Goal: Navigation & Orientation: Find specific page/section

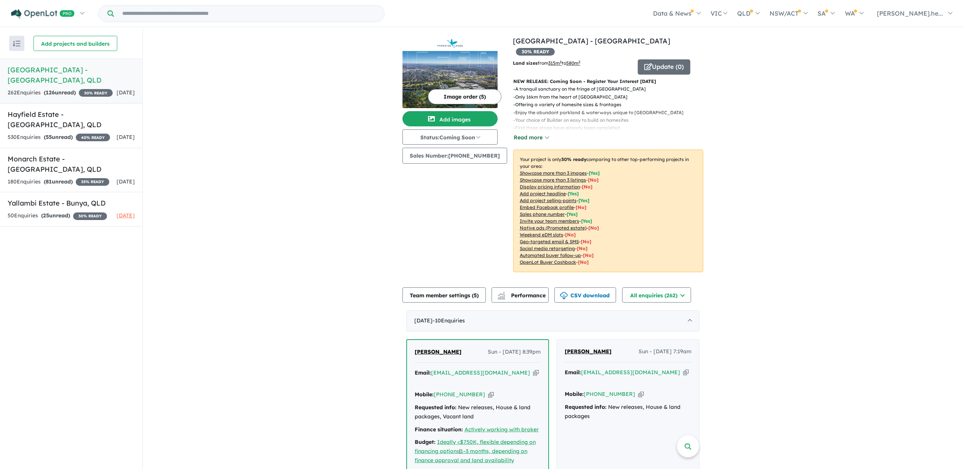
click at [529, 133] on button "Read more" at bounding box center [531, 137] width 36 height 9
click at [83, 142] on div "530 Enquir ies ( 55 unread) 40 % READY" at bounding box center [59, 137] width 102 height 9
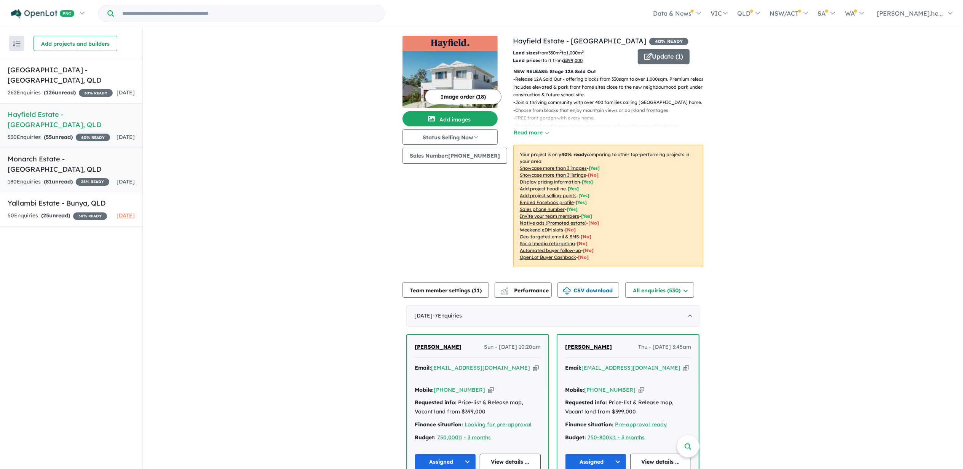
click at [78, 193] on link "Monarch Estate - [GEOGRAPHIC_DATA] , [GEOGRAPHIC_DATA] 180 Enquir ies ( 81 unre…" at bounding box center [71, 170] width 142 height 45
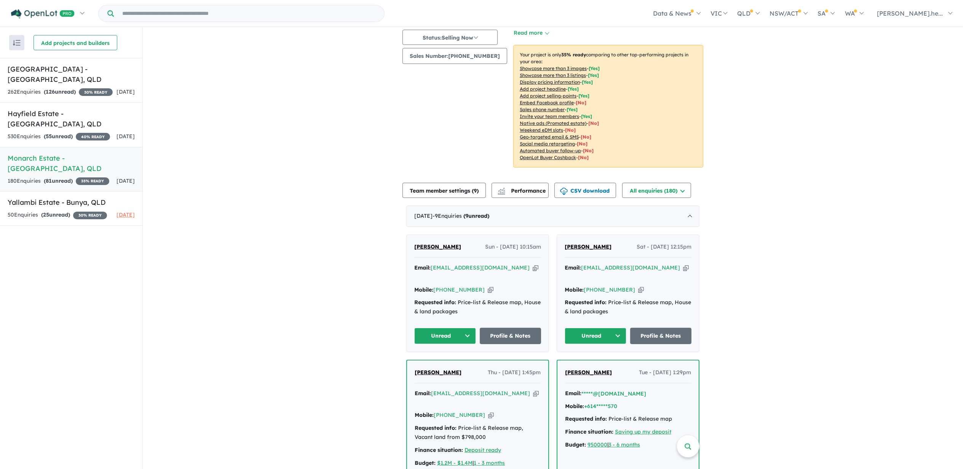
scroll to position [101, 0]
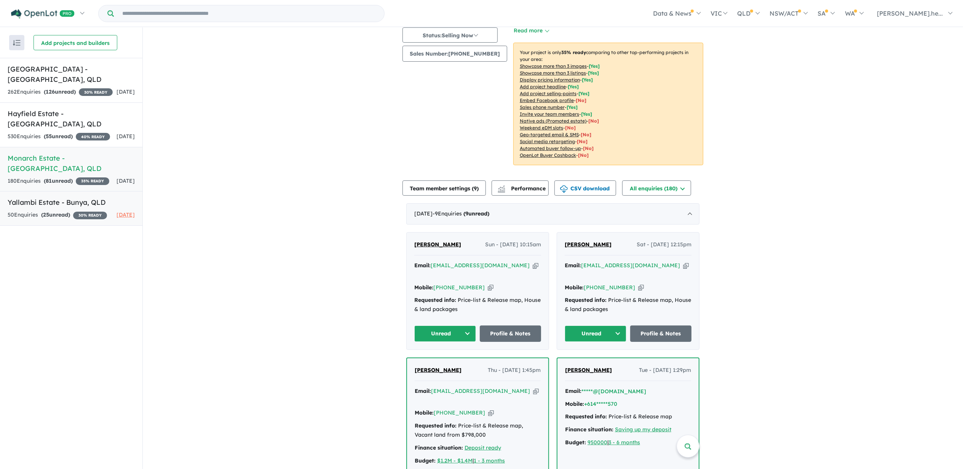
click at [66, 220] on div "50 Enquir ies ( 25 unread) 30 % READY" at bounding box center [57, 215] width 99 height 9
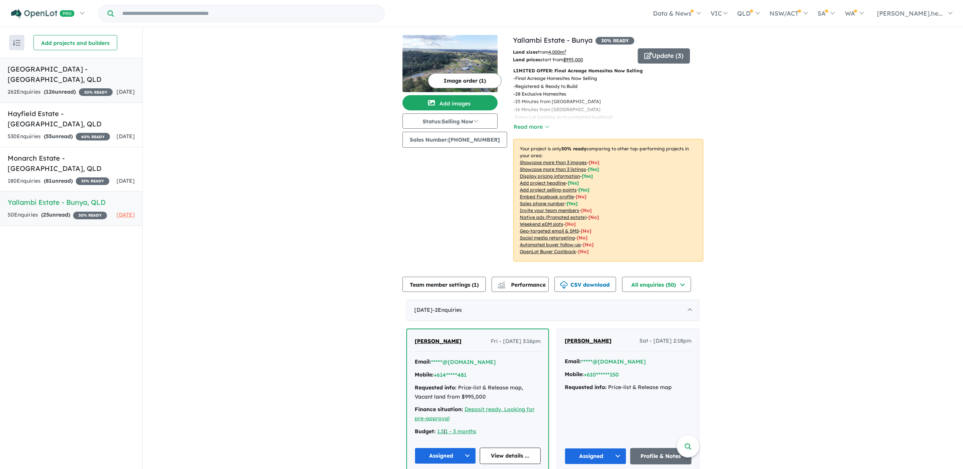
click at [101, 97] on div "262 Enquir ies ( 126 unread) 30 % READY" at bounding box center [60, 92] width 105 height 9
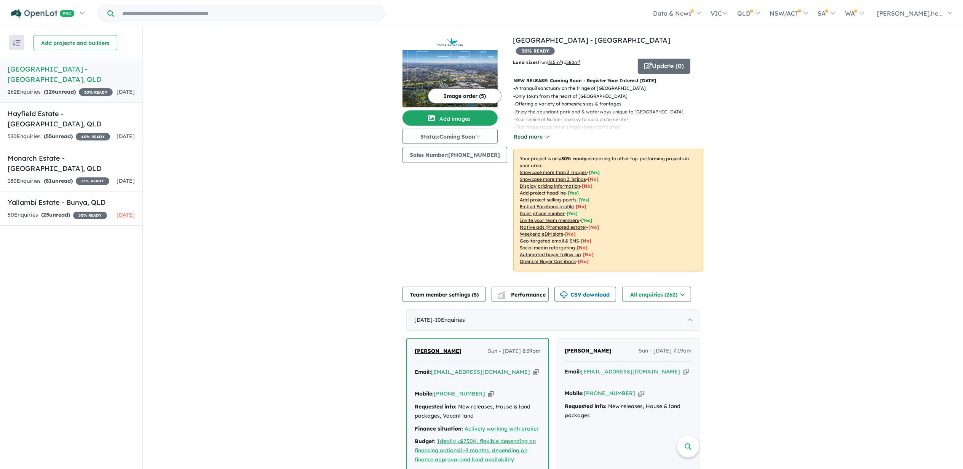
click at [535, 133] on button "Read more" at bounding box center [531, 137] width 36 height 9
